Goal: Information Seeking & Learning: Find specific page/section

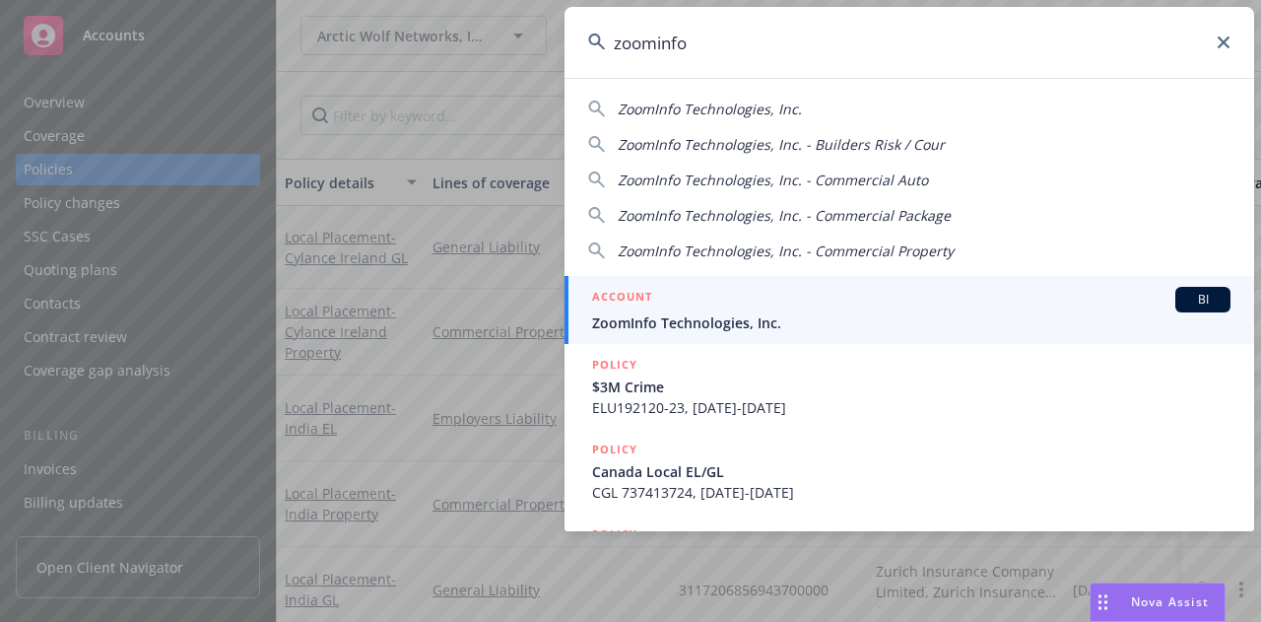
type input "zoominfo"
click at [711, 285] on link "ACCOUNT BI ZoomInfo Technologies, Inc." at bounding box center [910, 310] width 690 height 68
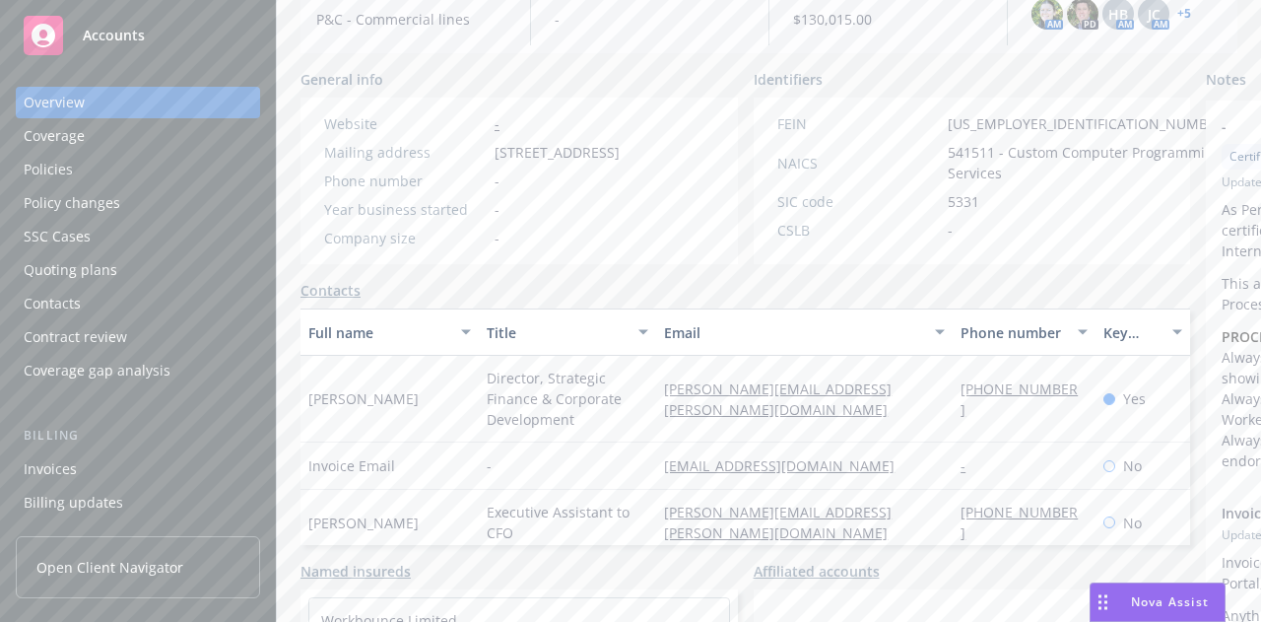
click at [894, 301] on div "Contacts" at bounding box center [746, 290] width 890 height 21
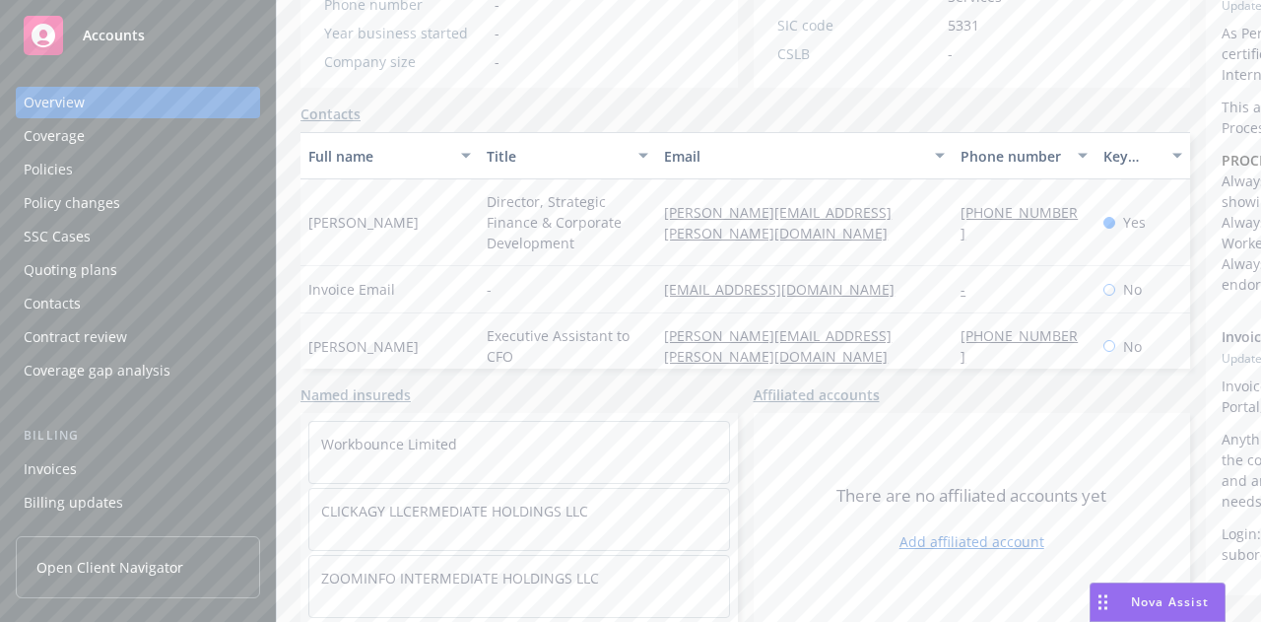
click at [865, 103] on div "Contacts" at bounding box center [746, 113] width 890 height 21
click at [633, 103] on div "Contacts" at bounding box center [746, 113] width 890 height 21
click at [783, 103] on div "Contacts" at bounding box center [746, 113] width 890 height 21
click at [635, 103] on div "Contacts" at bounding box center [746, 113] width 890 height 21
click at [670, 103] on div "Contacts" at bounding box center [746, 113] width 890 height 21
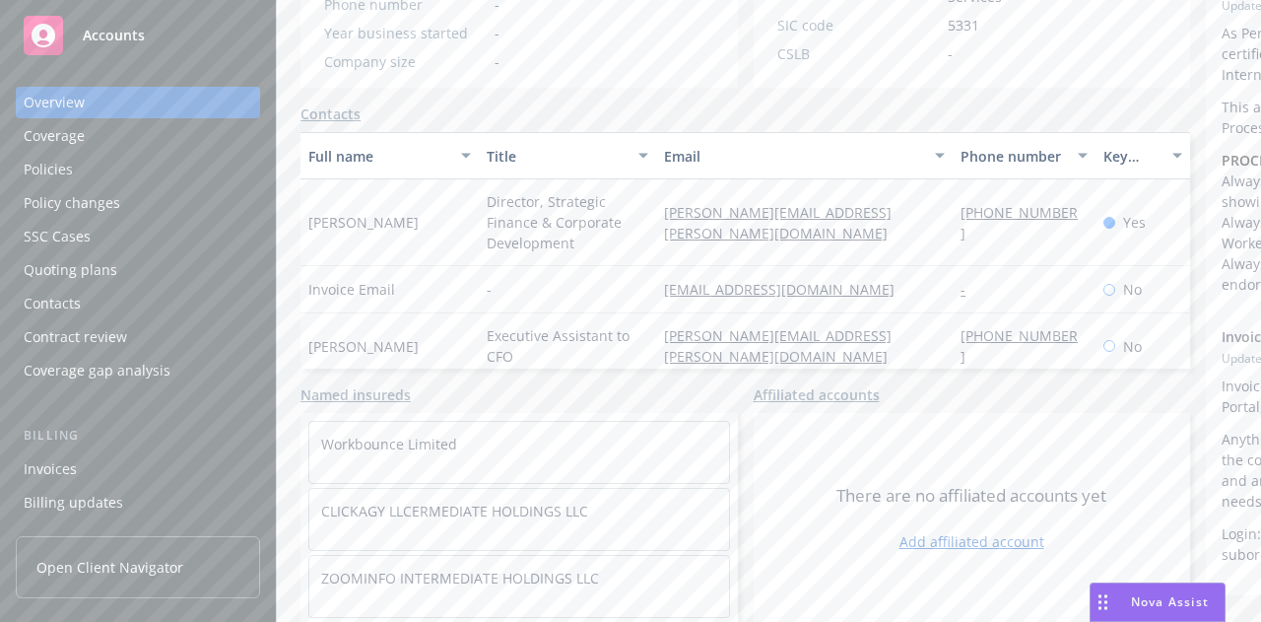
click at [694, 103] on div "Contacts" at bounding box center [746, 113] width 890 height 21
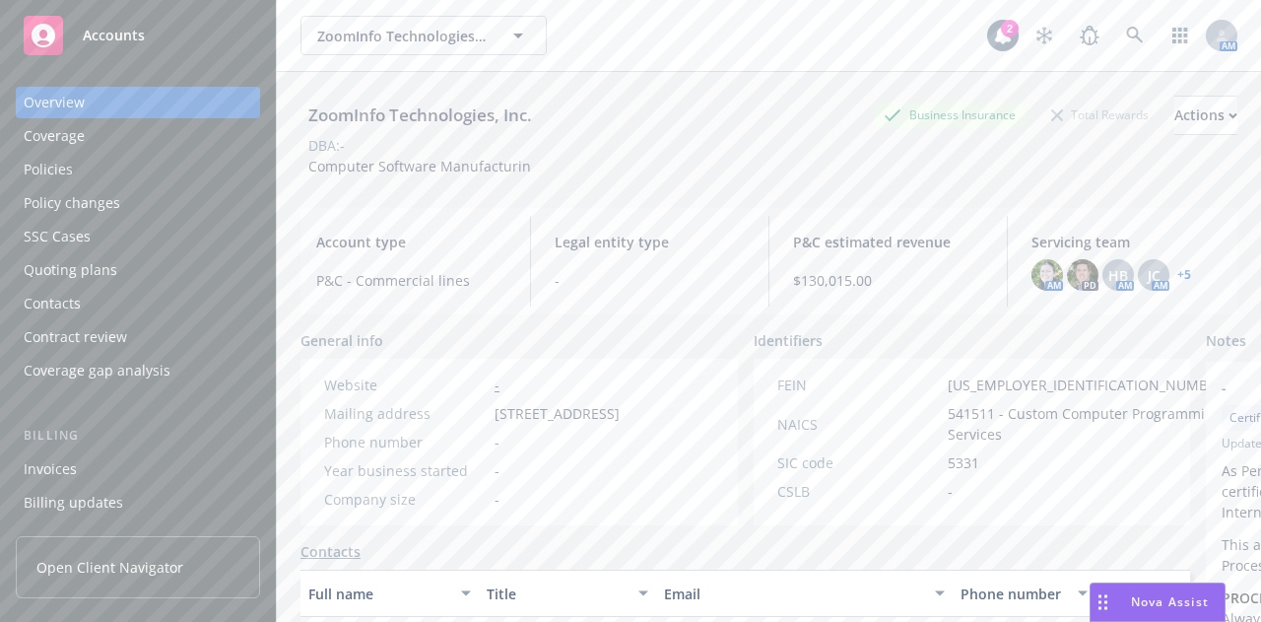
click at [614, 110] on div "ZoomInfo Technologies, Inc. Business Insurance Total Rewards Actions" at bounding box center [769, 115] width 937 height 39
click at [652, 122] on div "ZoomInfo Technologies, Inc. Business Insurance Total Rewards Actions" at bounding box center [769, 115] width 937 height 39
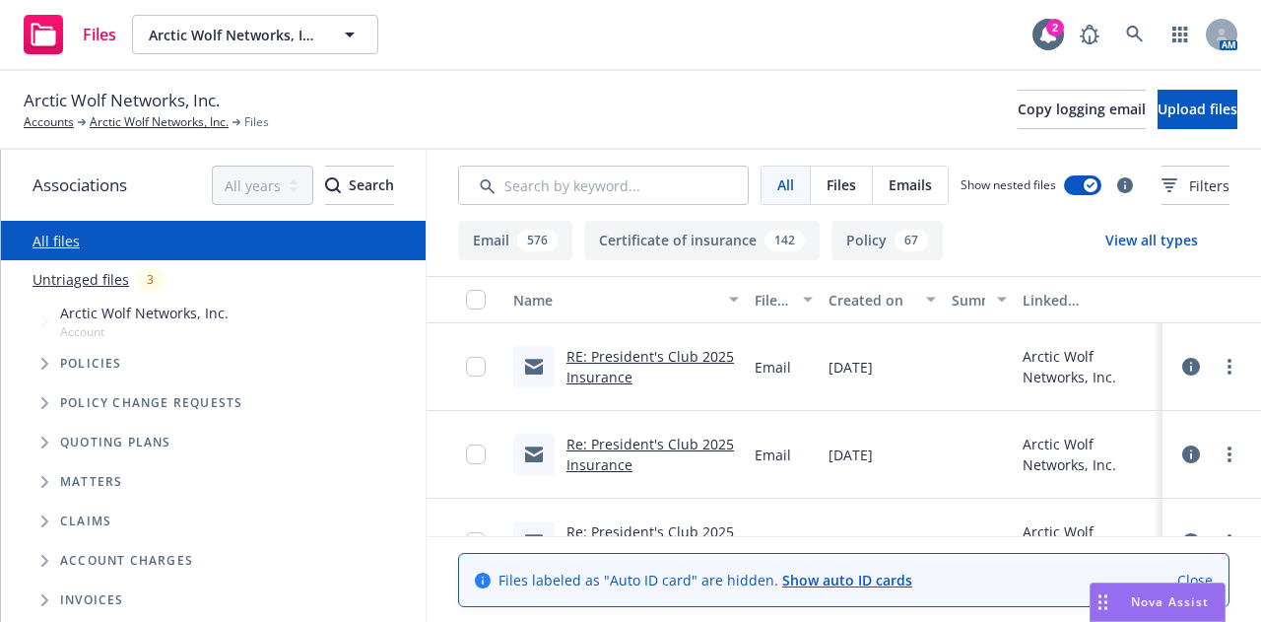
click at [456, 115] on div "Arctic Wolf Networks, Inc. Accounts Arctic Wolf Networks, Inc. Files Copy loggi…" at bounding box center [631, 109] width 1214 height 43
click at [670, 127] on div "Arctic Wolf Networks, Inc. Accounts Arctic Wolf Networks, Inc. Files Copy loggi…" at bounding box center [631, 109] width 1214 height 43
click at [644, 105] on div "Arctic Wolf Networks, Inc. Accounts Arctic Wolf Networks, Inc. Files Copy loggi…" at bounding box center [631, 109] width 1214 height 43
click at [629, 111] on div "Arctic Wolf Networks, Inc. Accounts Arctic Wolf Networks, Inc. Files Copy loggi…" at bounding box center [631, 109] width 1214 height 43
click at [637, 109] on div "Arctic Wolf Networks, Inc. Accounts Arctic Wolf Networks, Inc. Files Copy loggi…" at bounding box center [631, 109] width 1214 height 43
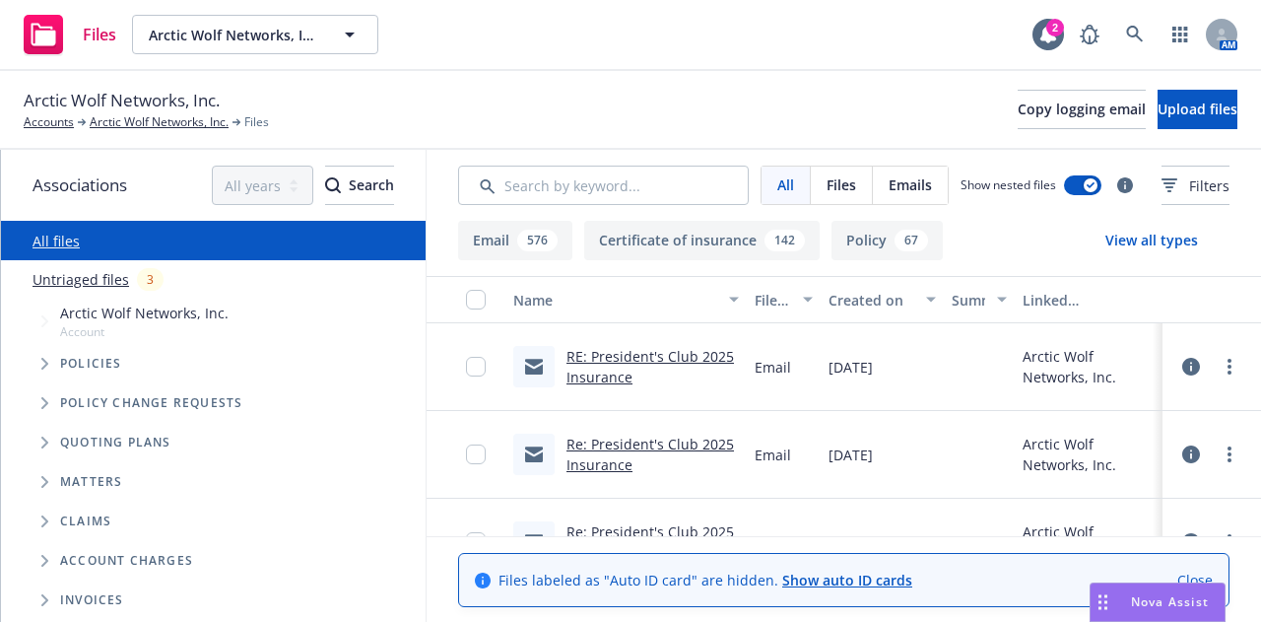
click at [637, 109] on div "Arctic Wolf Networks, Inc. Accounts Arctic Wolf Networks, Inc. Files Copy loggi…" at bounding box center [631, 109] width 1214 height 43
click at [633, 111] on div "Arctic Wolf Networks, Inc. Accounts Arctic Wolf Networks, Inc. Files Copy loggi…" at bounding box center [631, 109] width 1214 height 43
click at [620, 102] on div "Arctic Wolf Networks, Inc. Accounts Arctic Wolf Networks, Inc. Files Copy loggi…" at bounding box center [631, 109] width 1214 height 43
click at [156, 123] on link "Arctic Wolf Networks, Inc." at bounding box center [159, 122] width 139 height 18
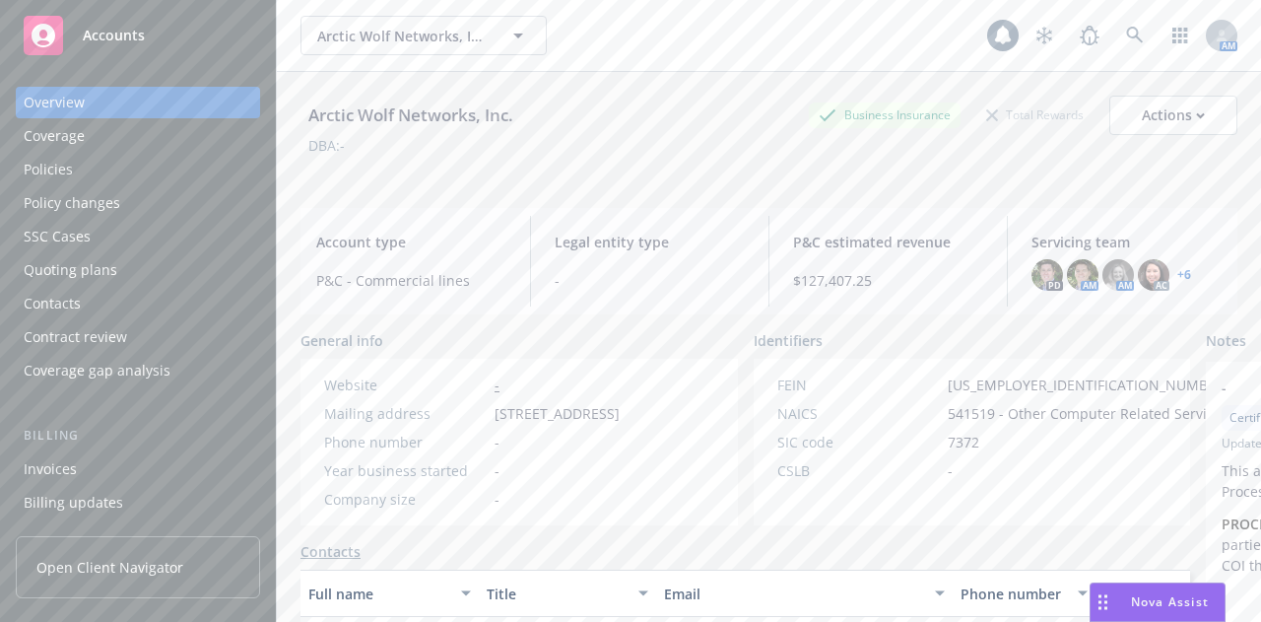
click at [165, 167] on div "Policies" at bounding box center [138, 170] width 229 height 32
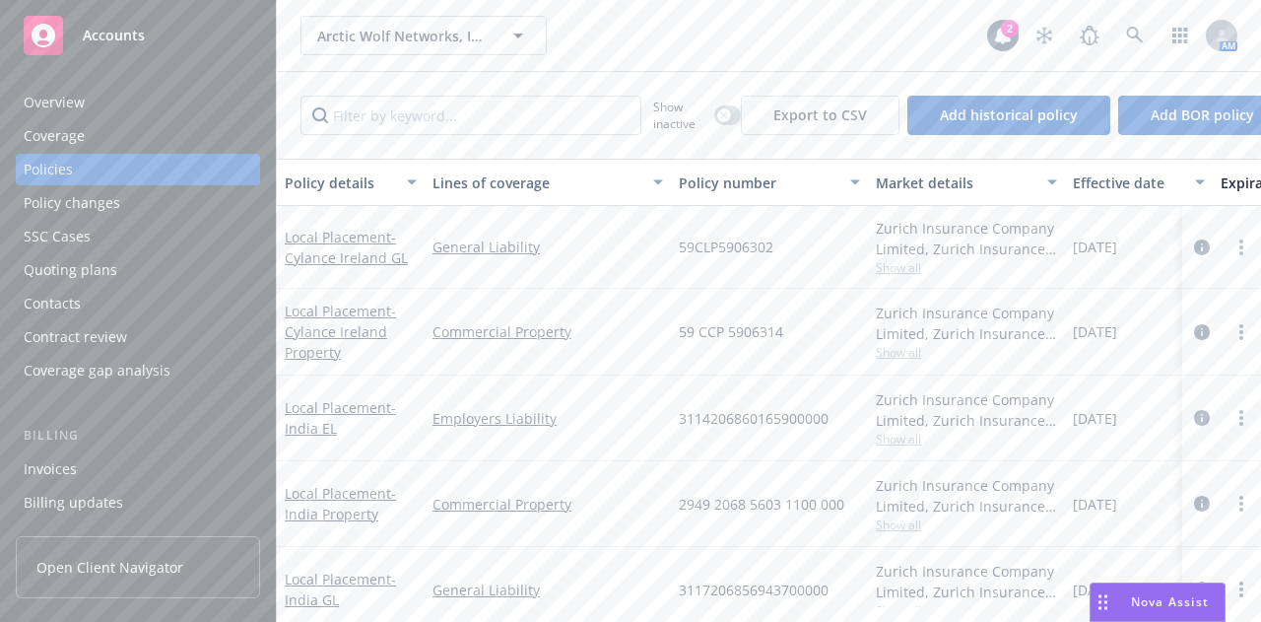
click at [638, 73] on div "Show inactive Export to CSV Add historical policy Add BOR policy" at bounding box center [769, 115] width 984 height 87
click at [556, 115] on input "Filter by keyword..." at bounding box center [471, 115] width 341 height 39
click at [668, 83] on div "Show inactive Export to CSV Add historical policy Add BOR policy" at bounding box center [769, 115] width 984 height 87
click at [586, 109] on input "Filter by keyword..." at bounding box center [471, 115] width 341 height 39
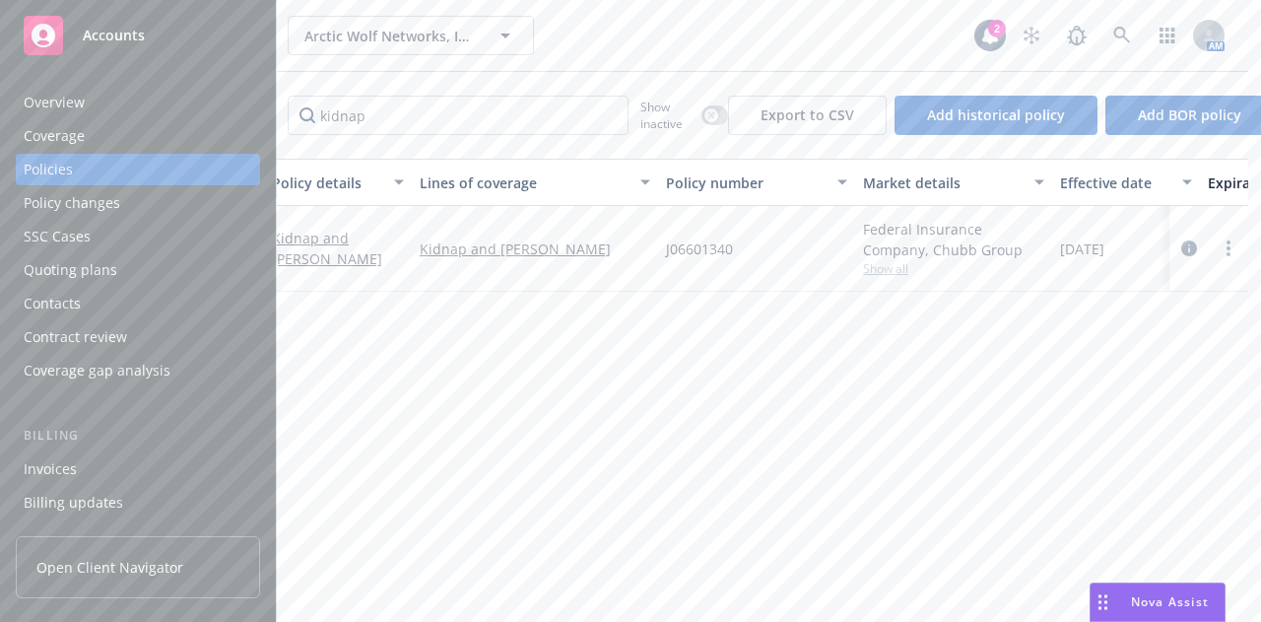
click at [791, 380] on div "Policy details Lines of coverage Policy number Market details Effective date Ex…" at bounding box center [756, 383] width 984 height 448
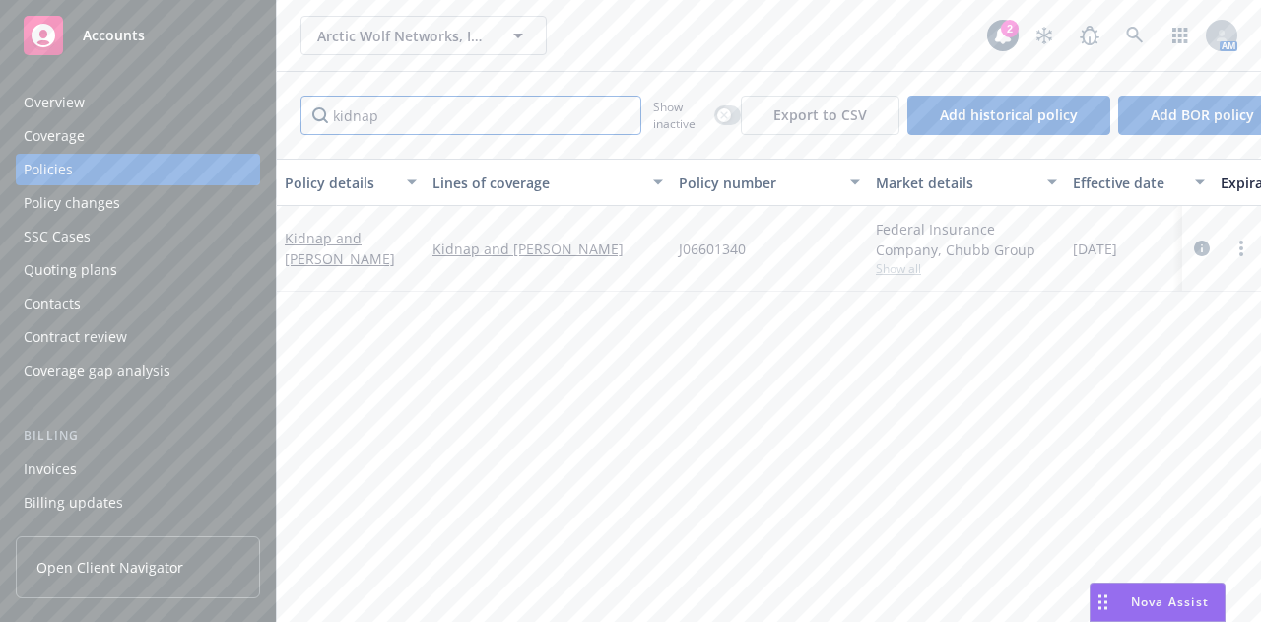
click at [372, 106] on input "kidnap" at bounding box center [471, 115] width 341 height 39
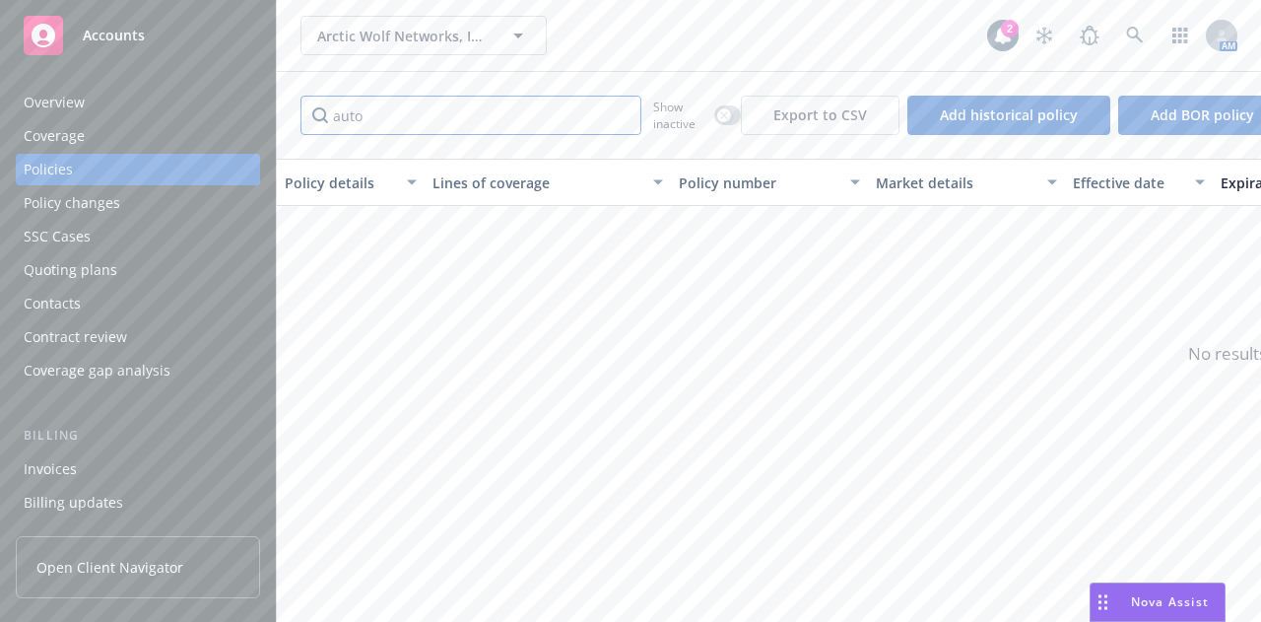
type input "auto"
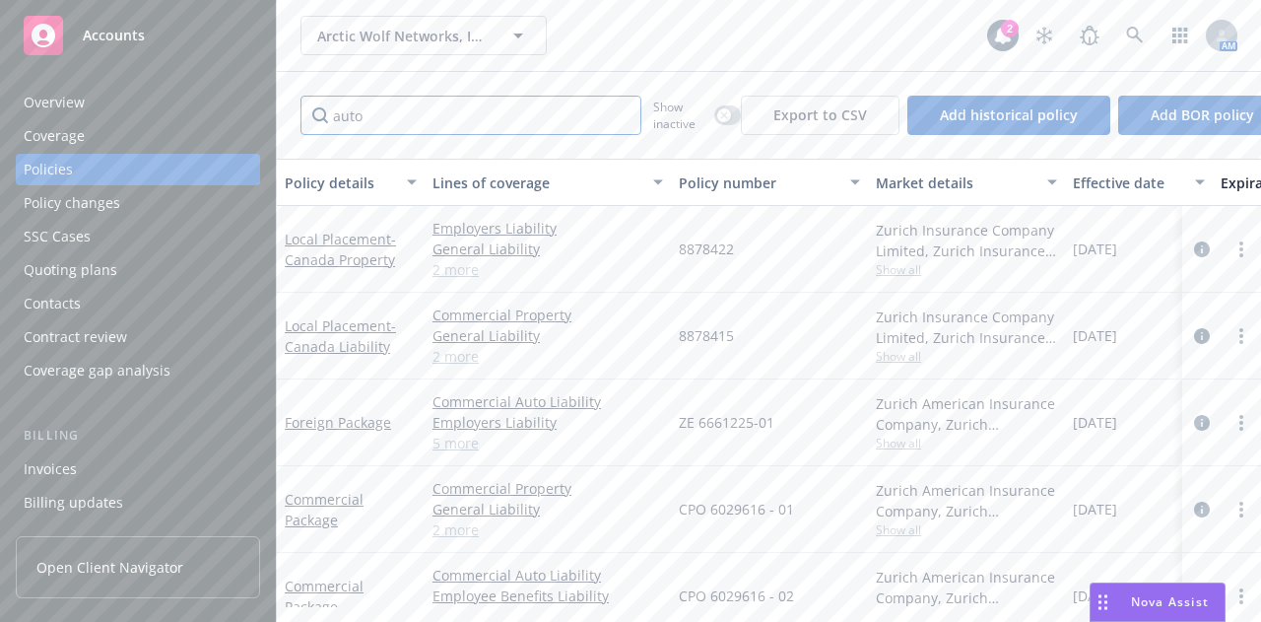
scroll to position [121, 0]
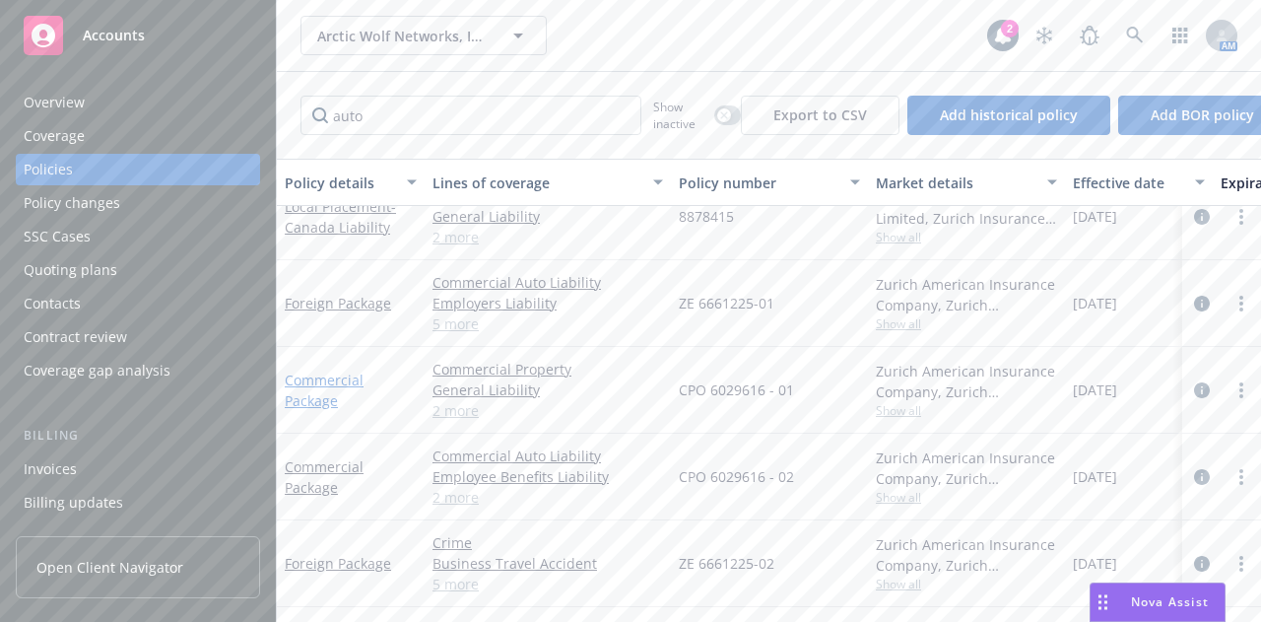
click at [327, 375] on link "Commercial Package" at bounding box center [324, 390] width 79 height 39
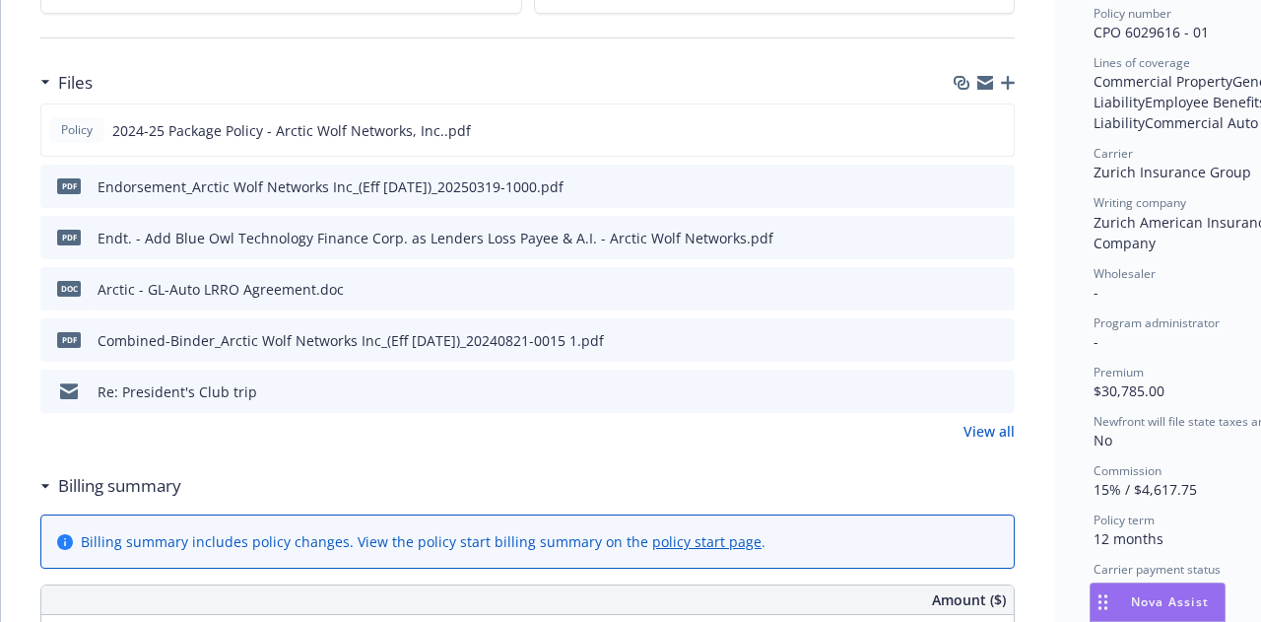
scroll to position [504, 0]
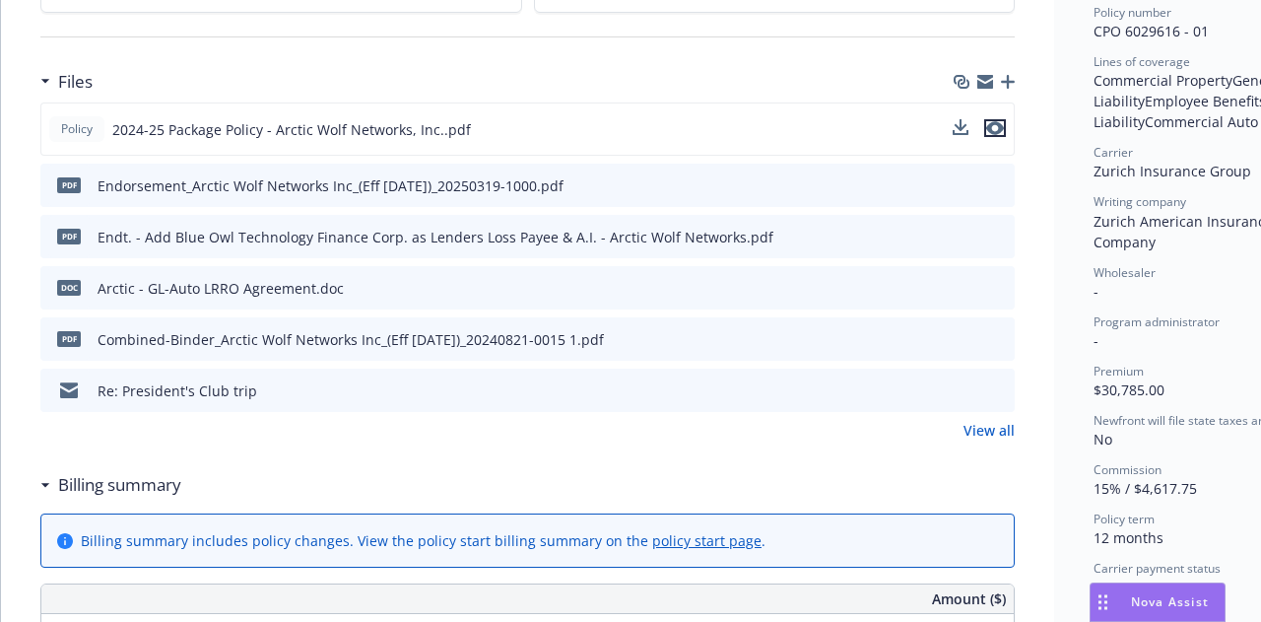
click at [994, 122] on icon "preview file" at bounding box center [995, 128] width 18 height 14
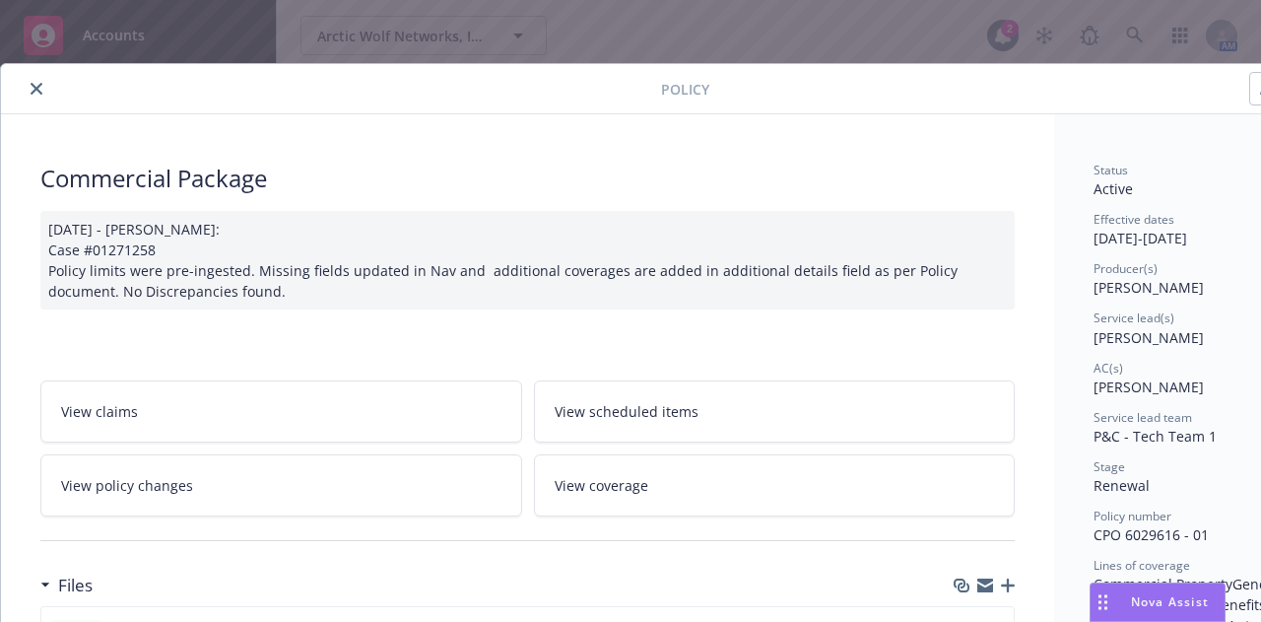
scroll to position [121, 0]
click at [33, 87] on icon "close" at bounding box center [37, 89] width 12 height 12
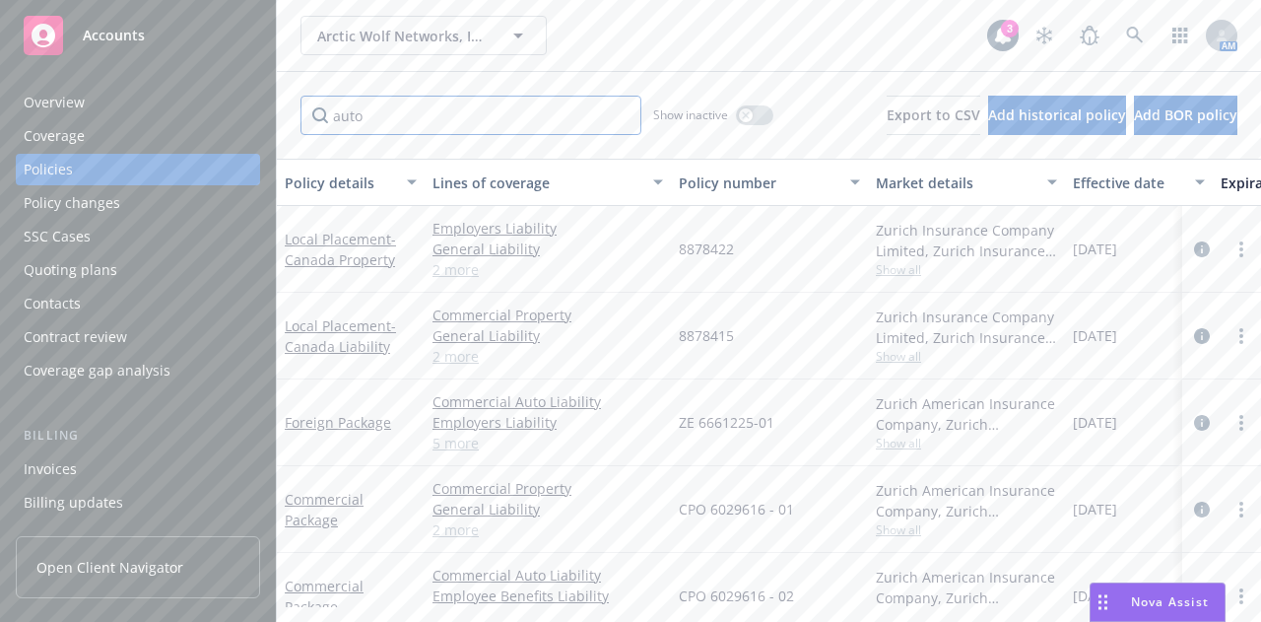
drag, startPoint x: 390, startPoint y: 120, endPoint x: 229, endPoint y: 116, distance: 161.7
click at [229, 116] on div "Accounts Overview Coverage Policies Policy changes SSC Cases Quoting plans Cont…" at bounding box center [630, 311] width 1261 height 622
type input "kidnap"
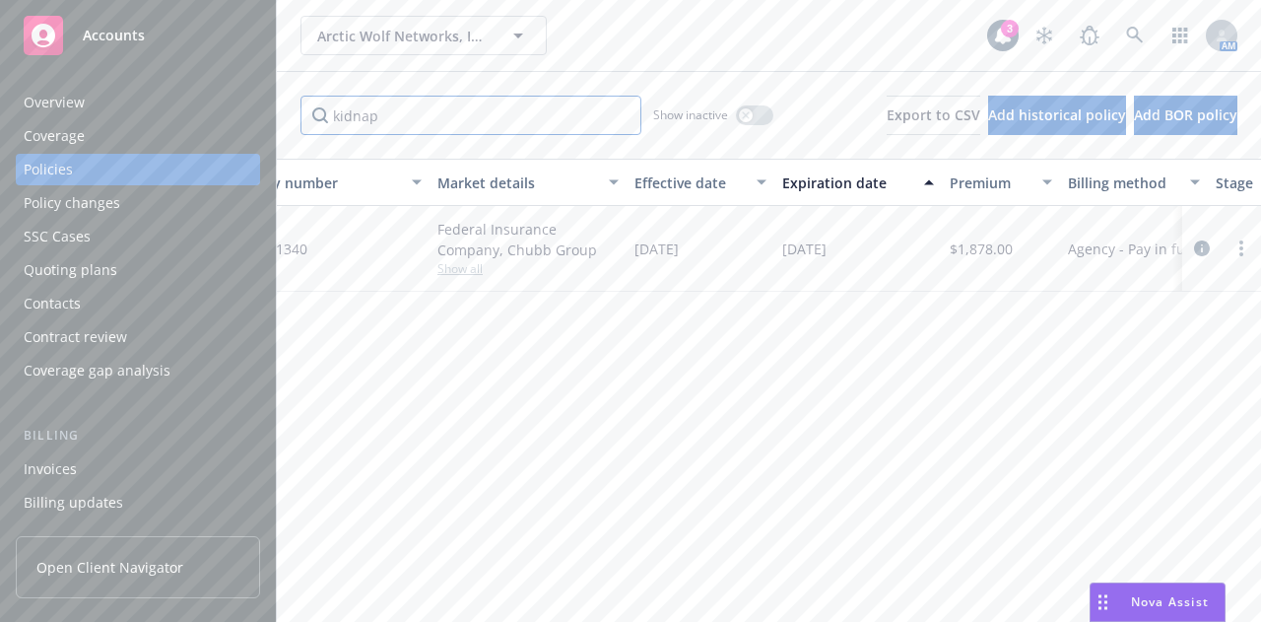
scroll to position [0, 444]
